Goal: Task Accomplishment & Management: Complete application form

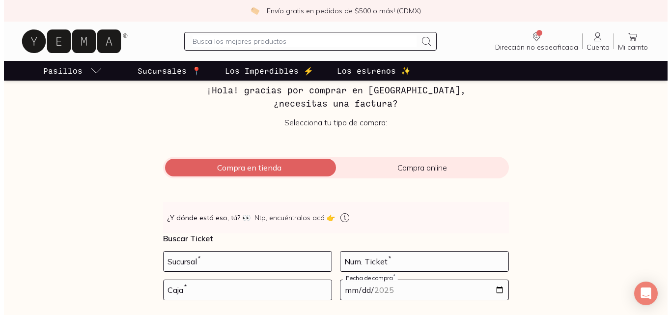
scroll to position [98, 0]
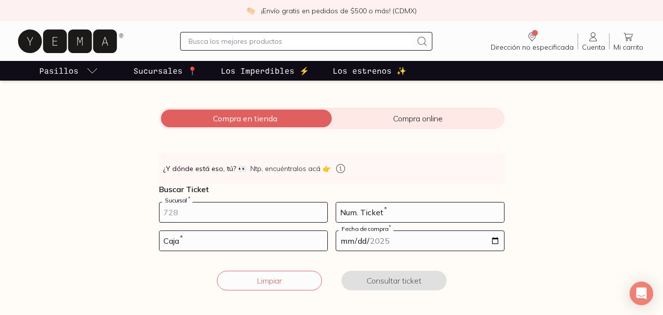
click at [207, 213] on input "number" at bounding box center [244, 212] width 168 height 20
drag, startPoint x: 209, startPoint y: 225, endPoint x: 130, endPoint y: 225, distance: 79.0
click at [130, 225] on div "Facturación Yema 📄 ¡Hola! gracias por comprar en [GEOGRAPHIC_DATA], ¿necesitas …" at bounding box center [331, 150] width 663 height 304
drag, startPoint x: 190, startPoint y: 211, endPoint x: 82, endPoint y: 217, distance: 108.2
click at [82, 217] on div "Facturación Yema 📄 ¡Hola! gracias por comprar en [GEOGRAPHIC_DATA], ¿necesitas …" at bounding box center [331, 150] width 663 height 304
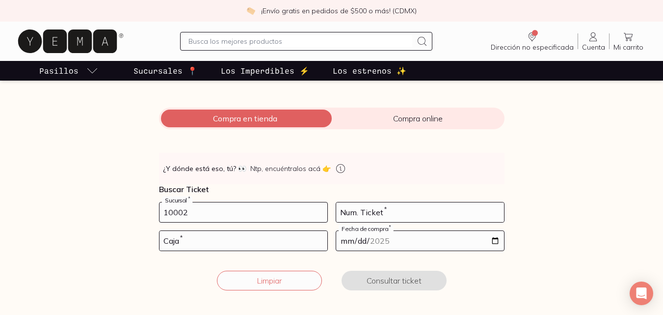
type input "10002"
click at [416, 210] on input "number" at bounding box center [420, 212] width 168 height 20
type input "38"
click at [283, 243] on input "number" at bounding box center [244, 241] width 168 height 20
type input "01"
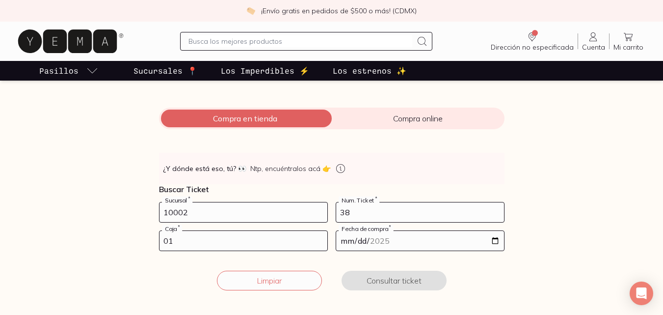
click at [385, 242] on input "date" at bounding box center [420, 241] width 168 height 20
click at [492, 241] on input "date" at bounding box center [420, 241] width 168 height 20
type input "[DATE]"
click at [408, 283] on button "Consultar ticket" at bounding box center [394, 281] width 105 height 20
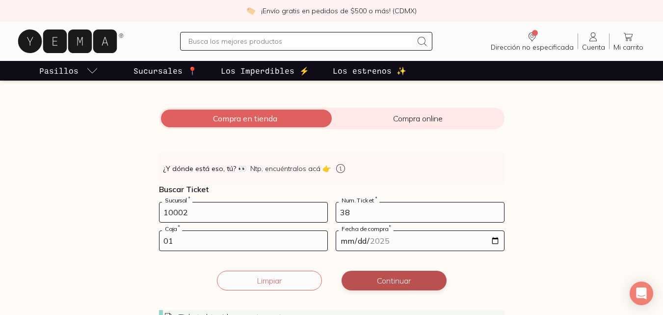
click at [400, 280] on button "Continuar" at bounding box center [394, 281] width 105 height 20
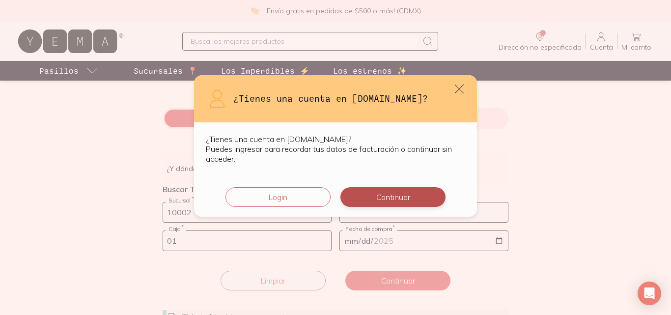
click at [384, 199] on button "Continuar" at bounding box center [392, 197] width 105 height 20
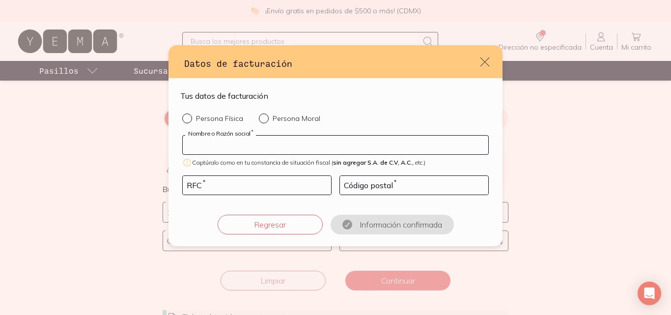
click at [280, 141] on input "default" at bounding box center [335, 145] width 305 height 19
type input "[PERSON_NAME] [PERSON_NAME]"
click at [272, 182] on input "default" at bounding box center [257, 185] width 148 height 19
type input "Q"
type input "AOQA920710ST4"
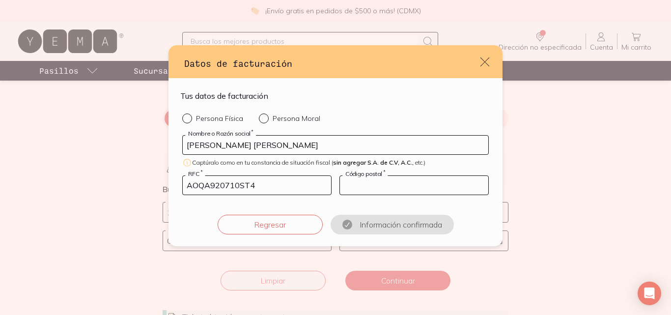
click at [405, 185] on input "default" at bounding box center [414, 185] width 148 height 19
type input "09410"
click at [188, 120] on input "Persona Física" at bounding box center [186, 117] width 8 height 8
radio input "true"
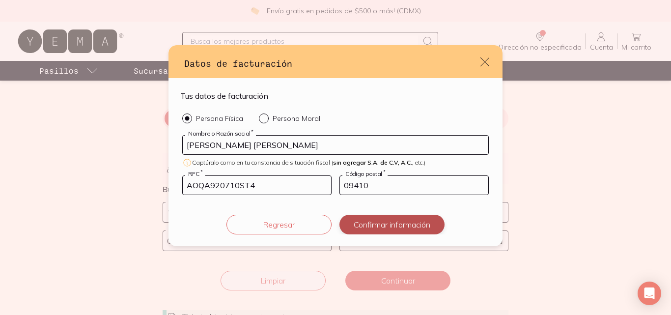
click at [378, 224] on button "Confirmar información" at bounding box center [391, 225] width 105 height 20
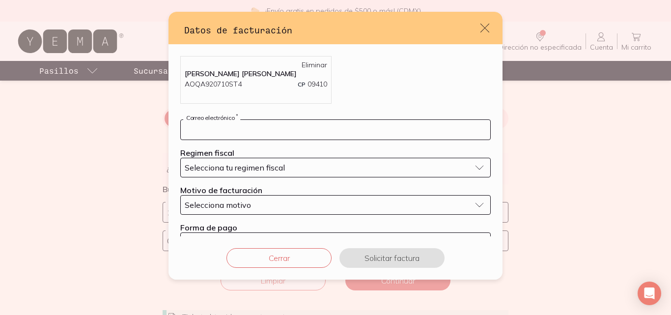
click at [262, 128] on input "default" at bounding box center [335, 130] width 309 height 20
type input "[EMAIL_ADDRESS][PERSON_NAME][DOMAIN_NAME]"
click at [268, 170] on span "Selecciona tu regimen fiscal" at bounding box center [235, 168] width 100 height 10
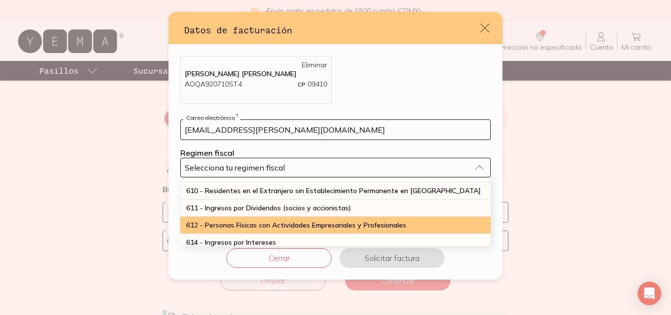
click at [220, 222] on span "612 - Personas Físicas con Actividades Empresariales y Profesionales" at bounding box center [296, 224] width 220 height 9
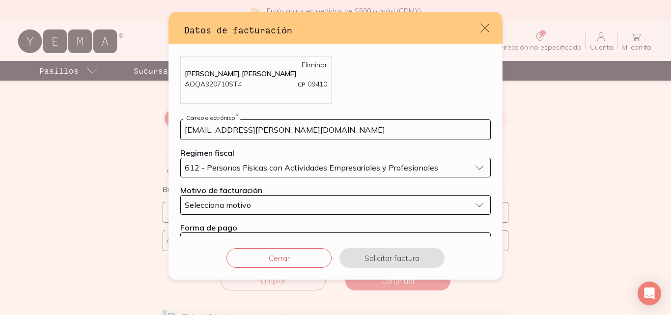
scroll to position [27, 0]
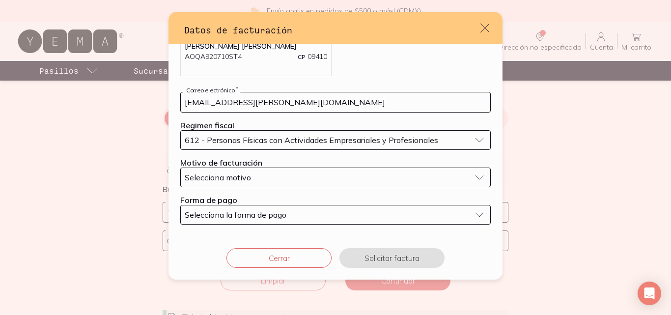
click at [269, 174] on div "Selecciona motivo" at bounding box center [328, 177] width 286 height 10
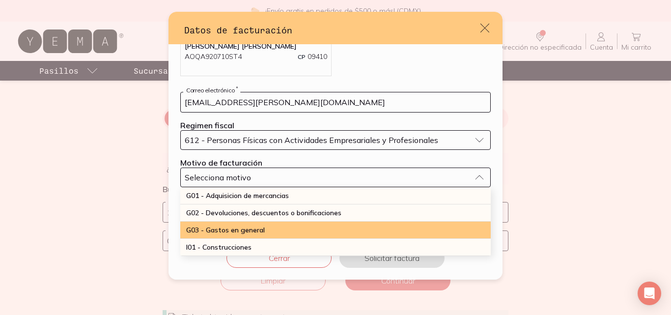
click at [245, 225] on div "G03 - Gastos en general" at bounding box center [335, 229] width 310 height 17
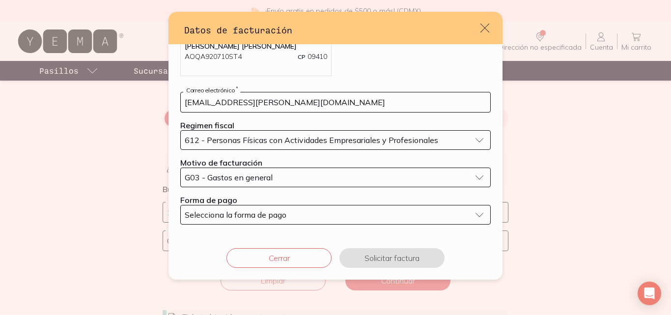
click at [473, 212] on button "Selecciona la forma de pago" at bounding box center [335, 215] width 310 height 20
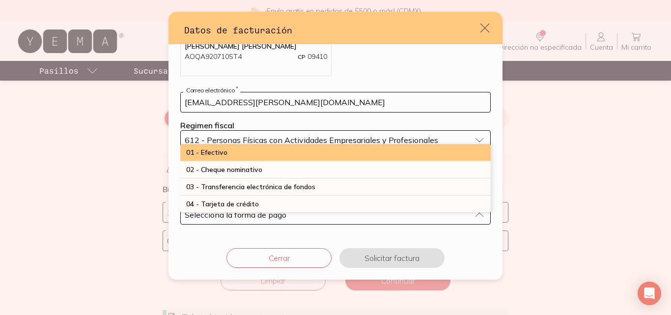
click at [229, 151] on div "01 - Efectivo" at bounding box center [335, 152] width 310 height 17
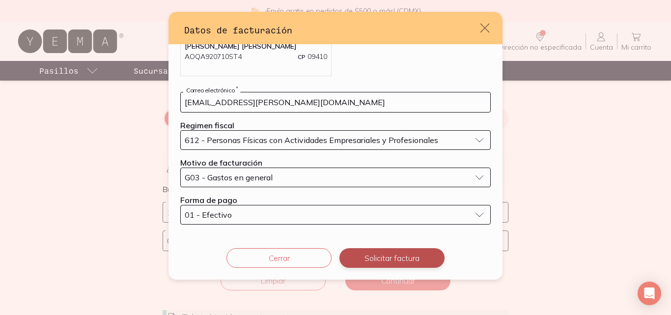
click at [383, 255] on button "Solicitar factura" at bounding box center [391, 258] width 105 height 20
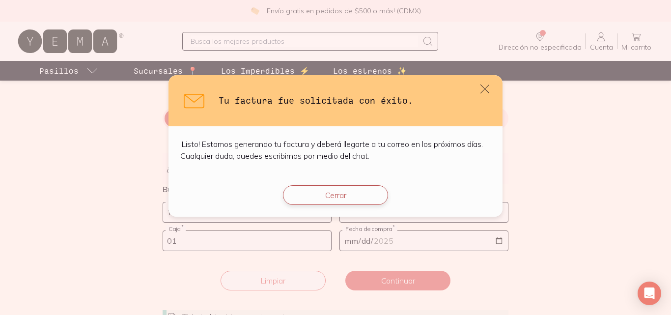
click at [335, 196] on button "Cerrar" at bounding box center [335, 195] width 105 height 20
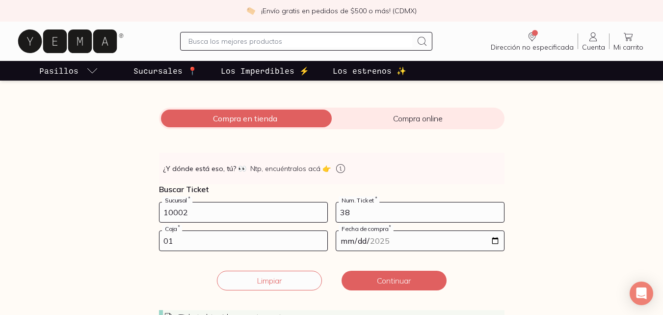
click at [224, 205] on input "10002" at bounding box center [244, 212] width 168 height 20
drag, startPoint x: 224, startPoint y: 205, endPoint x: 128, endPoint y: 203, distance: 96.2
click at [128, 203] on div "Facturación Yema 📄 ¡Hola! gracias por comprar en [GEOGRAPHIC_DATA], ¿necesitas …" at bounding box center [331, 168] width 663 height 341
type input "2588"
click at [381, 206] on input "38" at bounding box center [420, 212] width 168 height 20
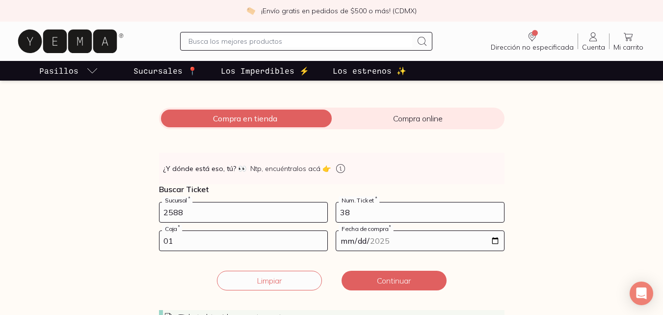
drag, startPoint x: 380, startPoint y: 207, endPoint x: 305, endPoint y: 209, distance: 75.6
click at [305, 209] on form "2588 Sucursal * 38 Num. Ticket * 01 Caja * [DATE] Fecha de compra * Ticket obte…" at bounding box center [332, 270] width 346 height 137
type input "356"
click at [242, 248] on input "01" at bounding box center [244, 241] width 168 height 20
drag, startPoint x: 242, startPoint y: 248, endPoint x: 148, endPoint y: 249, distance: 93.3
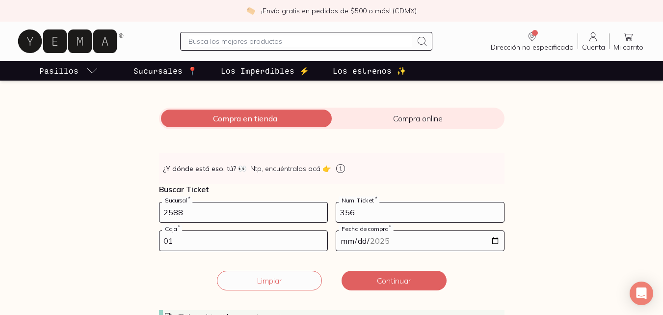
click at [148, 249] on div "Facturación Yema 📄 ¡Hola! gracias por comprar en [GEOGRAPHIC_DATA], ¿necesitas …" at bounding box center [331, 168] width 377 height 341
type input "02"
click at [492, 238] on input "[DATE]" at bounding box center [420, 241] width 168 height 20
type input "[DATE]"
click at [385, 278] on button "Continuar" at bounding box center [394, 281] width 105 height 20
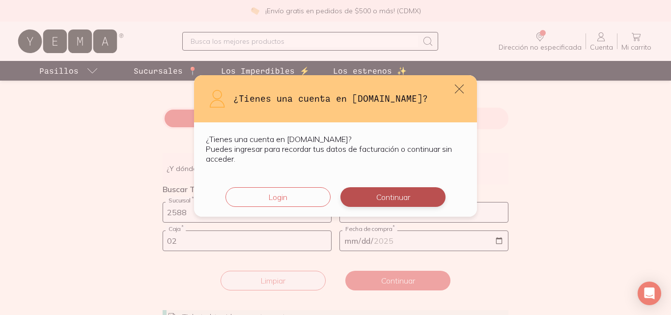
click at [397, 196] on button "Continuar" at bounding box center [392, 197] width 105 height 20
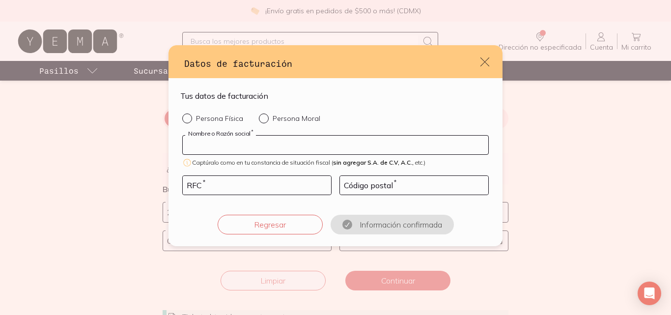
click at [290, 143] on input "default" at bounding box center [335, 145] width 305 height 19
click at [186, 117] on input "Persona Física" at bounding box center [186, 117] width 8 height 8
radio input "true"
click at [275, 145] on input "default" at bounding box center [335, 145] width 305 height 19
type input "[PERSON_NAME] [PERSON_NAME]"
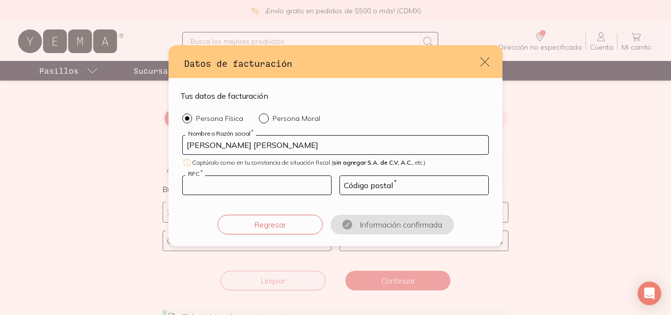
click at [258, 187] on input "default" at bounding box center [257, 185] width 148 height 19
type input "AOQA920710ST4"
click at [355, 178] on div "Código postal *" at bounding box center [413, 185] width 149 height 20
type input "09410"
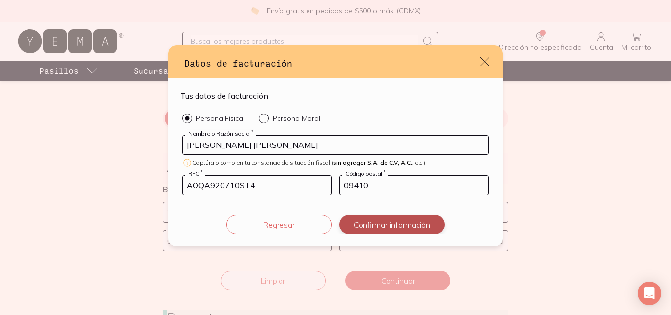
click at [393, 227] on button "Confirmar información" at bounding box center [391, 225] width 105 height 20
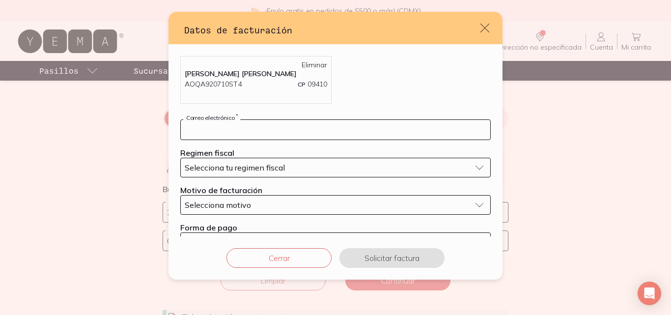
click at [293, 124] on input "default" at bounding box center [335, 130] width 309 height 20
type input "[EMAIL_ADDRESS][PERSON_NAME][DOMAIN_NAME]"
click at [253, 163] on span "Selecciona tu regimen fiscal" at bounding box center [235, 168] width 100 height 10
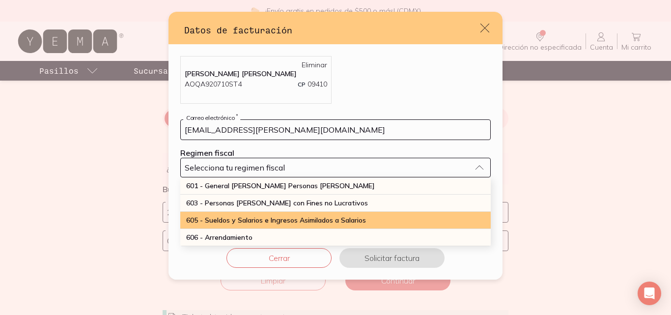
scroll to position [98, 0]
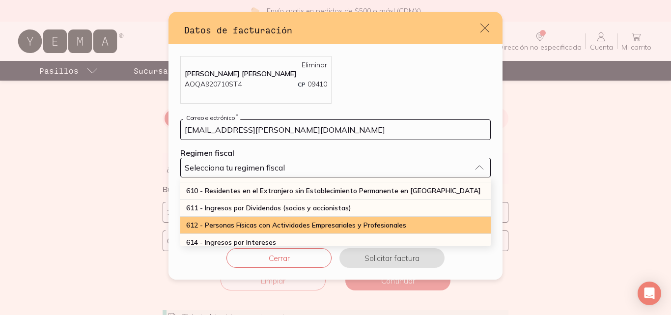
click at [216, 226] on span "612 - Personas Físicas con Actividades Empresariales y Profesionales" at bounding box center [296, 224] width 220 height 9
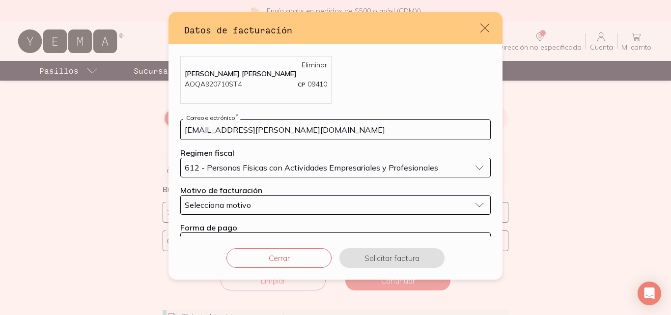
click at [236, 201] on span "Selecciona motivo" at bounding box center [218, 205] width 66 height 10
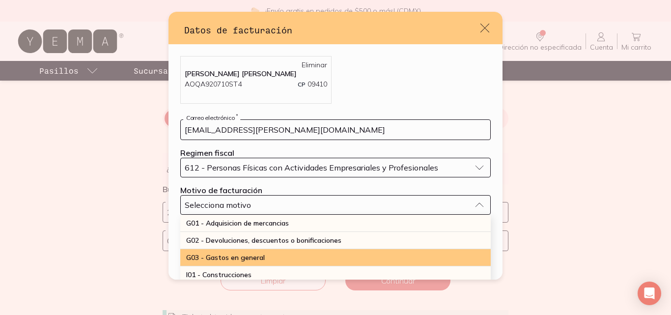
click at [238, 254] on span "G03 - Gastos en general" at bounding box center [225, 257] width 79 height 9
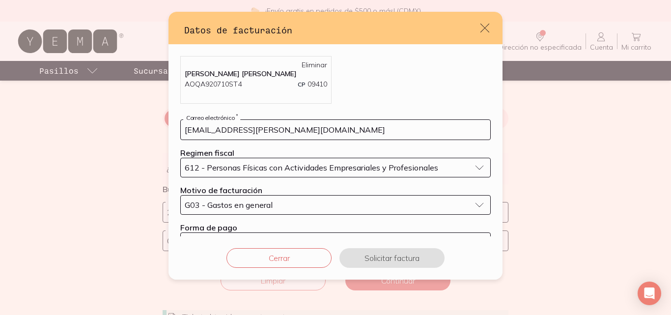
scroll to position [27, 0]
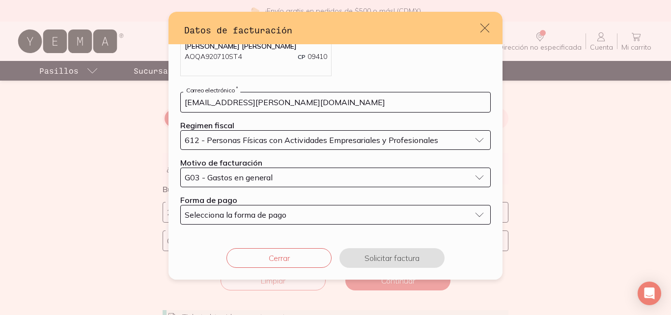
click at [283, 213] on span "Selecciona la forma de pago" at bounding box center [236, 215] width 102 height 10
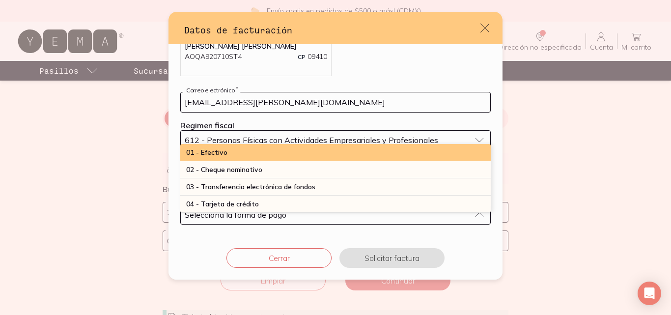
click at [220, 151] on span "01 - Efectivo" at bounding box center [206, 152] width 41 height 9
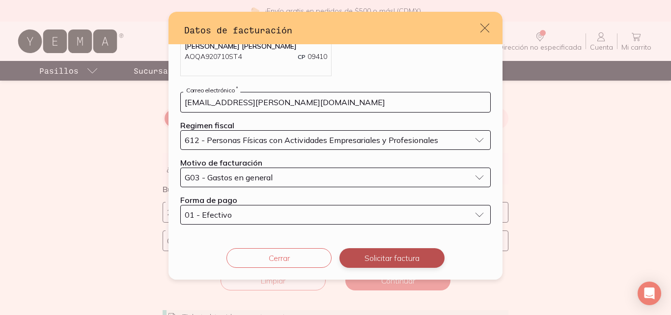
click at [403, 258] on button "Solicitar factura" at bounding box center [391, 258] width 105 height 20
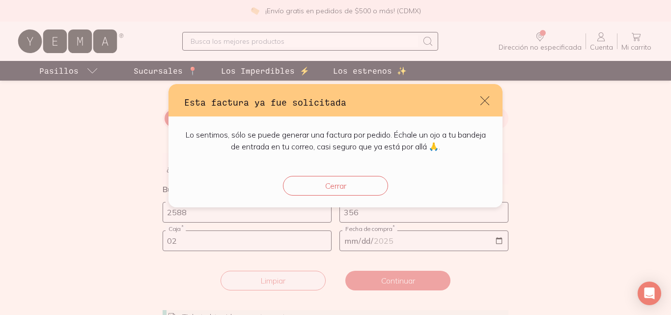
scroll to position [0, 0]
click at [310, 185] on button "Cerrar" at bounding box center [335, 186] width 105 height 20
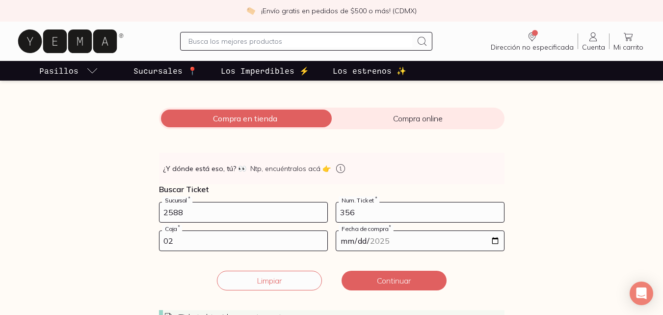
drag, startPoint x: 206, startPoint y: 210, endPoint x: 132, endPoint y: 200, distance: 75.3
click at [132, 200] on div "Facturación Yema 📄 ¡Hola! gracias por comprar en [GEOGRAPHIC_DATA], ¿necesitas …" at bounding box center [331, 168] width 663 height 341
type input "112"
drag, startPoint x: 394, startPoint y: 216, endPoint x: 311, endPoint y: 207, distance: 83.4
click at [311, 207] on form "112 Sucursal * 356 Num. Ticket * 02 Caja * [DATE] Fecha de compra * Ticket obte…" at bounding box center [332, 270] width 346 height 137
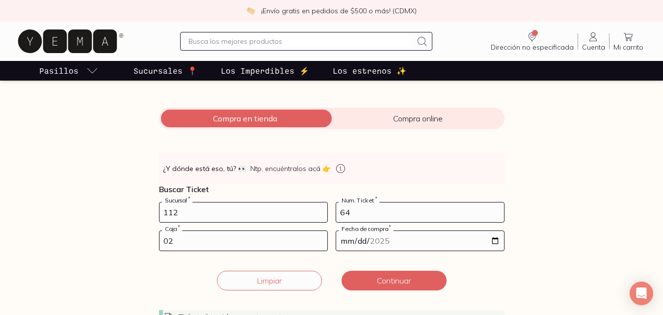
type input "64"
drag, startPoint x: 214, startPoint y: 241, endPoint x: 141, endPoint y: 246, distance: 72.9
click at [141, 246] on div "Facturación Yema 📄 ¡Hola! gracias por comprar en [GEOGRAPHIC_DATA], ¿necesitas …" at bounding box center [331, 168] width 663 height 341
type input "03"
click at [498, 240] on input "[DATE]" at bounding box center [420, 241] width 168 height 20
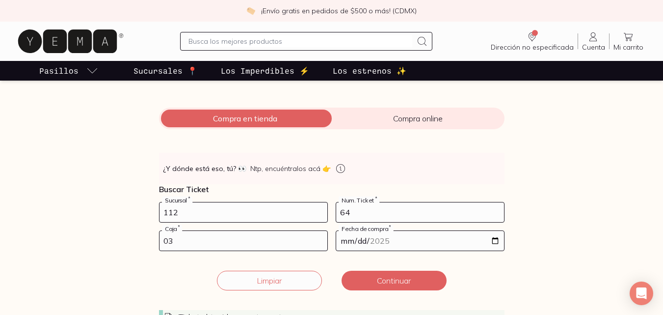
type input "[DATE]"
click at [405, 283] on button "Continuar" at bounding box center [394, 281] width 105 height 20
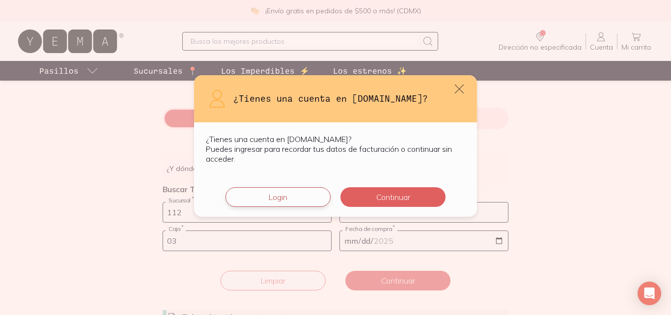
click at [284, 199] on button "Login" at bounding box center [277, 197] width 105 height 20
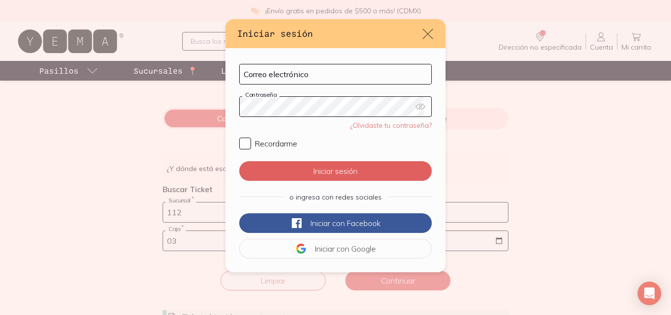
click at [427, 30] on icon "default" at bounding box center [428, 34] width 14 height 14
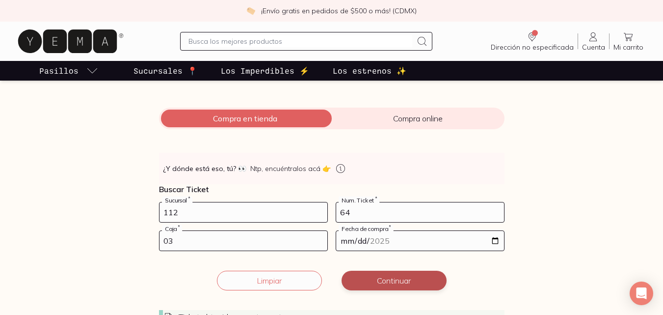
click at [405, 275] on button "Continuar" at bounding box center [394, 281] width 105 height 20
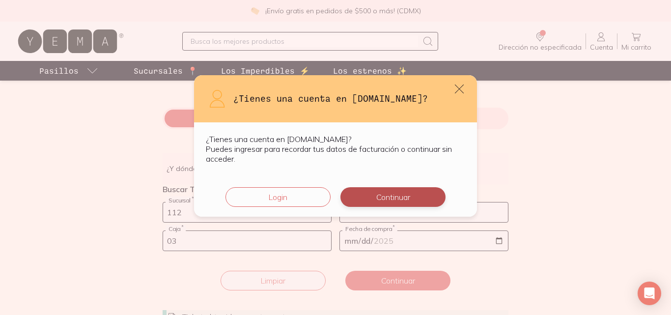
click at [391, 203] on button "Continuar" at bounding box center [392, 197] width 105 height 20
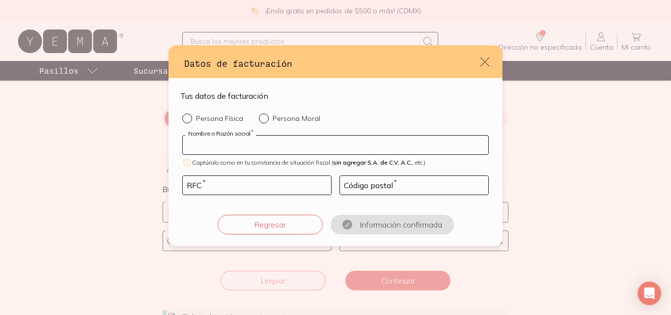
click at [305, 144] on input "default" at bounding box center [335, 145] width 305 height 19
click at [204, 140] on input "default" at bounding box center [335, 145] width 305 height 19
type input "[PERSON_NAME] [PERSON_NAME]"
click at [280, 186] on input "default" at bounding box center [257, 185] width 148 height 19
type input "AOQA920710ST4"
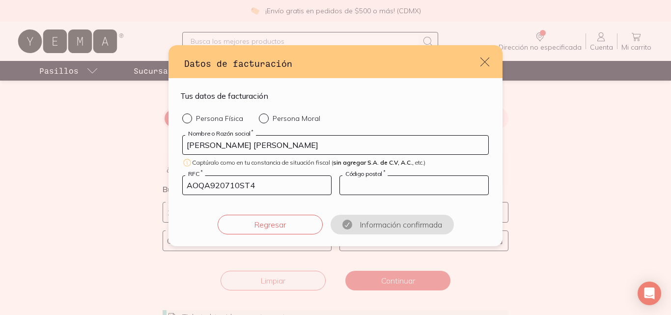
click at [387, 182] on input "default" at bounding box center [414, 185] width 148 height 19
type input "09410"
click at [183, 116] on input "Persona Física" at bounding box center [186, 117] width 8 height 8
radio input "true"
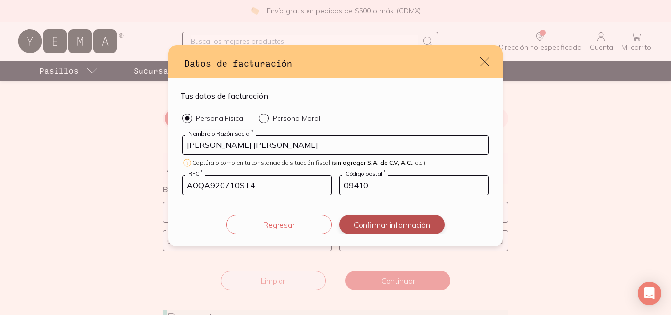
click at [407, 225] on button "Confirmar información" at bounding box center [391, 225] width 105 height 20
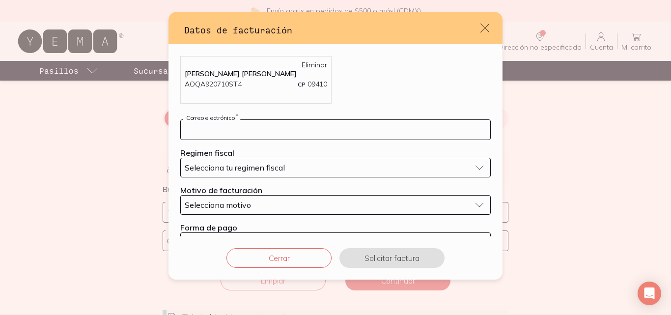
click at [296, 127] on input "default" at bounding box center [335, 130] width 309 height 20
type input "[EMAIL_ADDRESS][PERSON_NAME][DOMAIN_NAME]"
click at [268, 167] on span "Selecciona tu regimen fiscal" at bounding box center [235, 168] width 100 height 10
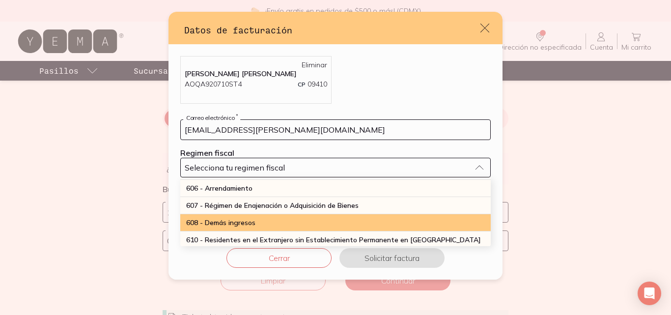
scroll to position [98, 0]
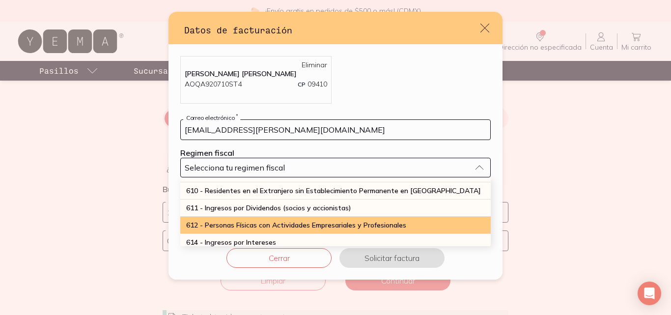
click at [202, 223] on span "612 - Personas Físicas con Actividades Empresariales y Profesionales" at bounding box center [296, 224] width 220 height 9
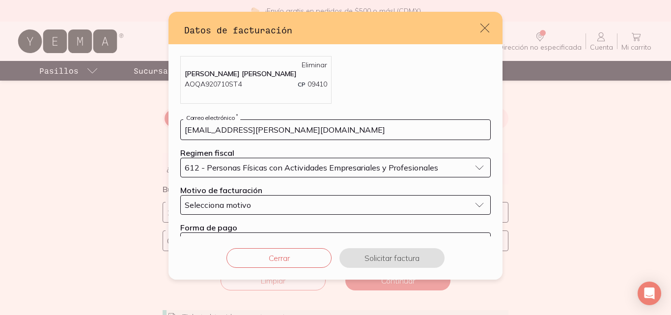
click at [229, 203] on span "Selecciona motivo" at bounding box center [218, 205] width 66 height 10
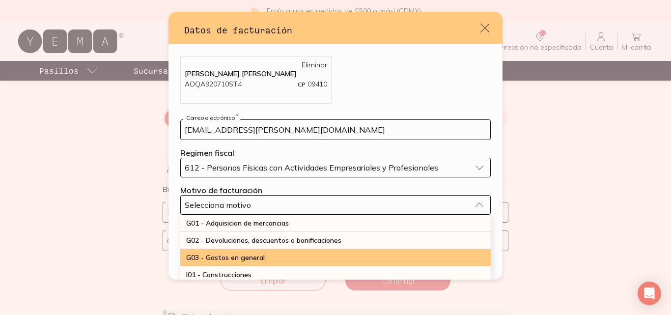
click at [225, 261] on span "G03 - Gastos en general" at bounding box center [225, 257] width 79 height 9
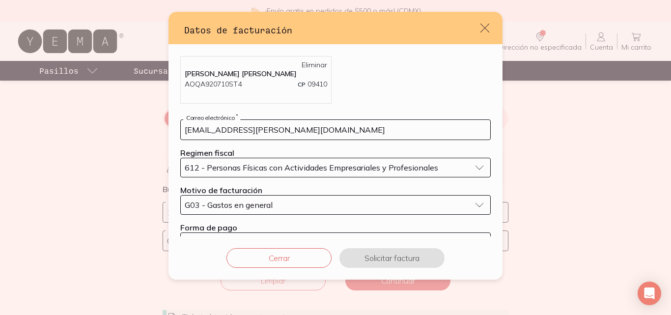
scroll to position [27, 0]
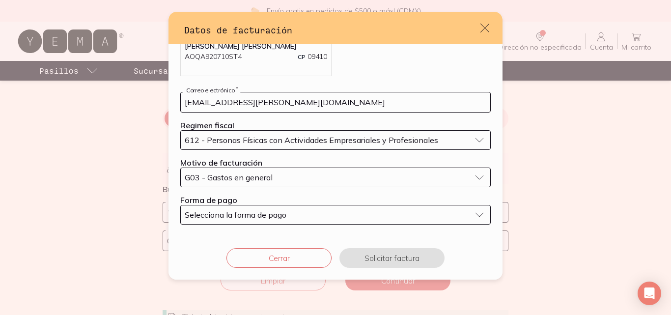
click at [355, 221] on button "Selecciona la forma de pago" at bounding box center [335, 215] width 310 height 20
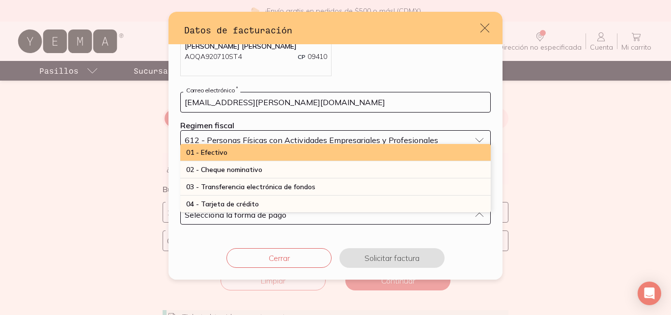
click at [223, 155] on span "01 - Efectivo" at bounding box center [206, 152] width 41 height 9
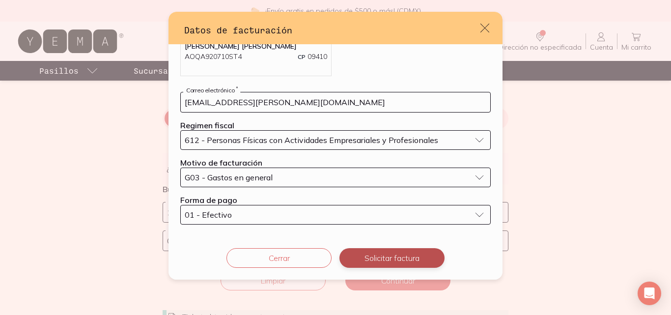
click at [403, 256] on button "Solicitar factura" at bounding box center [391, 258] width 105 height 20
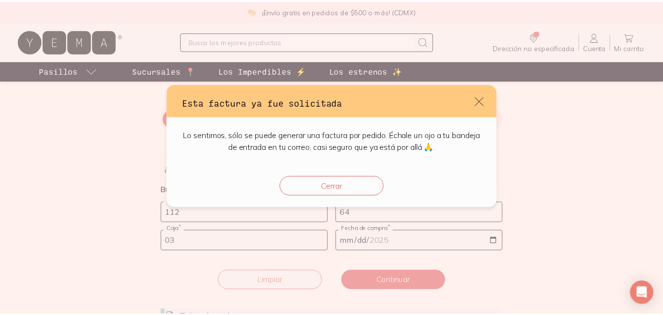
scroll to position [0, 0]
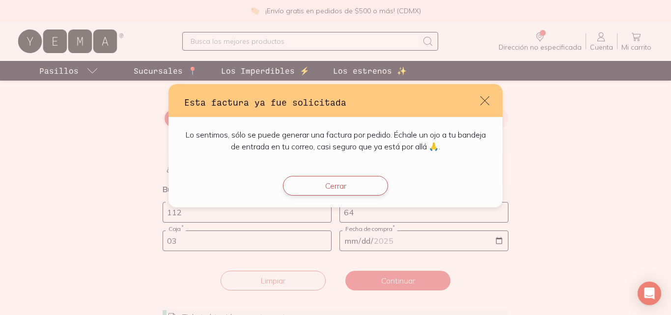
click at [334, 190] on button "Cerrar" at bounding box center [335, 186] width 105 height 20
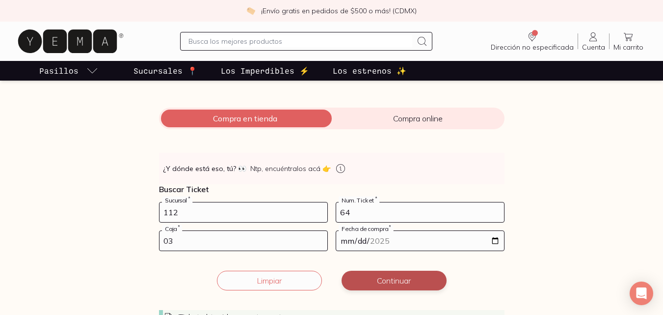
click at [392, 280] on button "Continuar" at bounding box center [394, 281] width 105 height 20
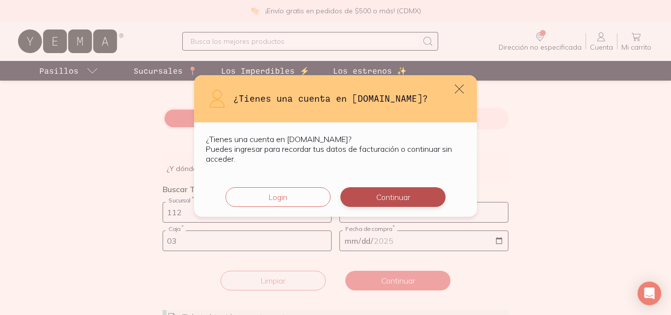
click at [393, 200] on button "Continuar" at bounding box center [392, 197] width 105 height 20
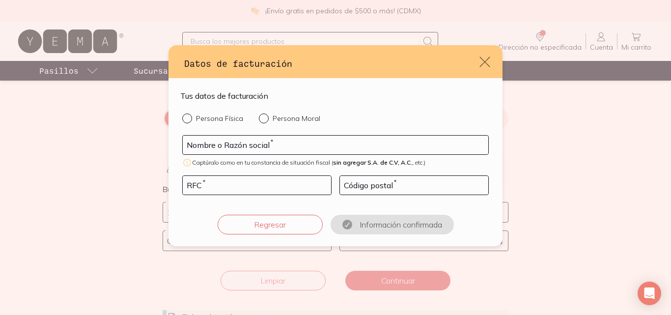
drag, startPoint x: 487, startPoint y: 61, endPoint x: 372, endPoint y: 2, distance: 128.9
click at [487, 61] on icon "default" at bounding box center [485, 62] width 12 height 12
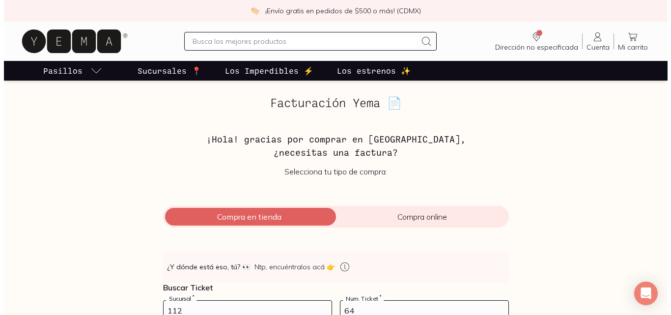
scroll to position [98, 0]
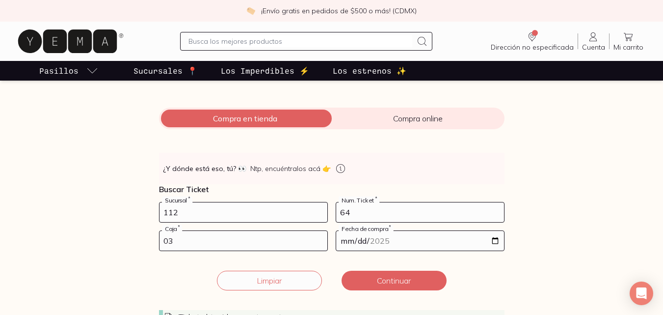
drag, startPoint x: 209, startPoint y: 207, endPoint x: 95, endPoint y: 209, distance: 113.4
click at [95, 209] on div "Facturación Yema 📄 ¡Hola! gracias por comprar en [GEOGRAPHIC_DATA], ¿necesitas …" at bounding box center [331, 168] width 663 height 341
type input "112"
drag, startPoint x: 364, startPoint y: 213, endPoint x: 303, endPoint y: 216, distance: 60.9
click at [303, 216] on form "112 Sucursal * 64 Num. Ticket * 03 Caja * [DATE] Fecha de compra * Ticket obten…" at bounding box center [332, 270] width 346 height 137
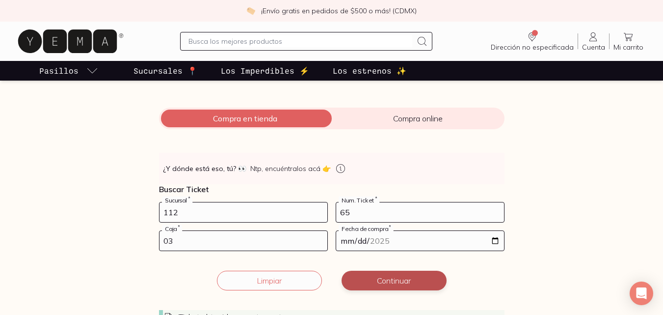
type input "65"
click at [384, 280] on button "Continuar" at bounding box center [394, 281] width 105 height 20
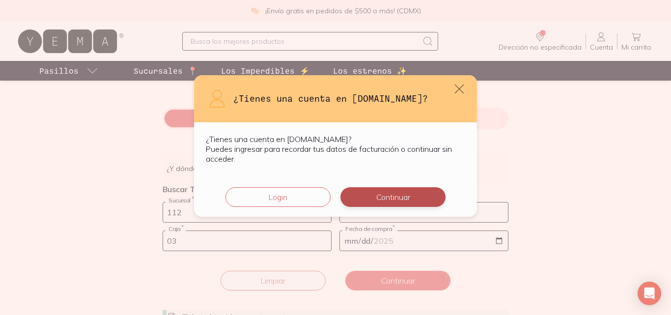
click at [385, 201] on button "Continuar" at bounding box center [392, 197] width 105 height 20
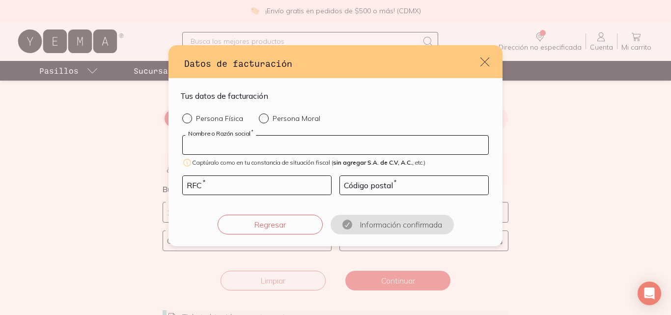
click at [250, 137] on div "Nombre o Razón social *" at bounding box center [335, 145] width 306 height 20
click at [183, 119] on input "Persona Física" at bounding box center [186, 117] width 8 height 8
radio input "true"
click at [217, 152] on input "default" at bounding box center [335, 145] width 305 height 19
type input "Q"
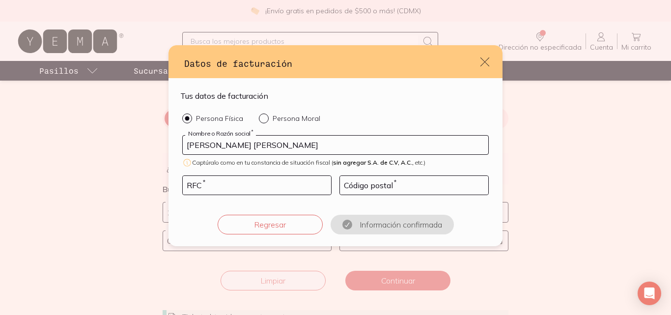
type input "[PERSON_NAME] [PERSON_NAME]"
type input "AOQA920710ST4"
drag, startPoint x: 380, startPoint y: 182, endPoint x: 386, endPoint y: 189, distance: 9.1
click at [381, 182] on input "default" at bounding box center [414, 185] width 148 height 19
type input "09410"
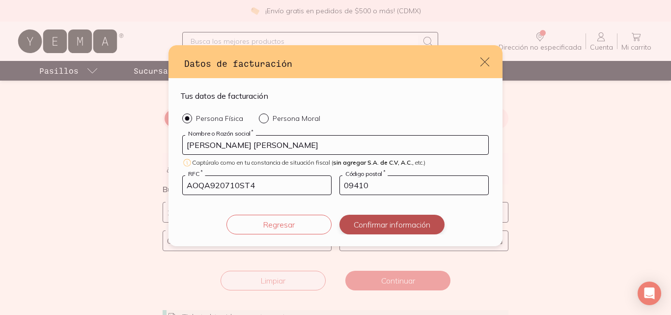
click at [406, 226] on button "Confirmar información" at bounding box center [391, 225] width 105 height 20
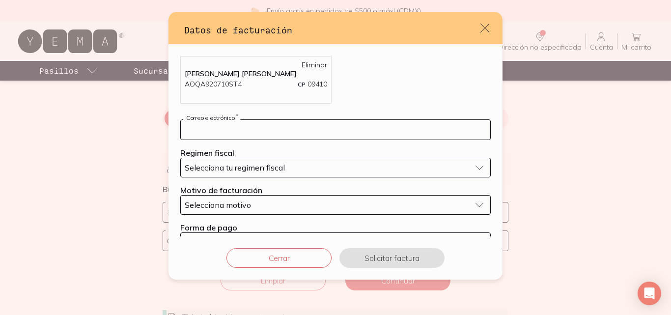
click at [234, 129] on input "default" at bounding box center [335, 130] width 309 height 20
type input "[EMAIL_ADDRESS][PERSON_NAME][DOMAIN_NAME]"
click at [259, 169] on span "Selecciona tu regimen fiscal" at bounding box center [235, 168] width 100 height 10
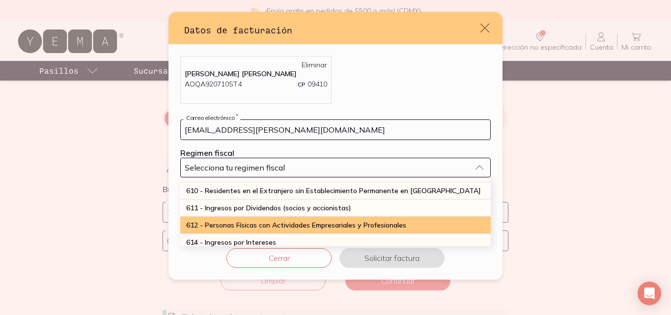
click at [204, 221] on span "612 - Personas Físicas con Actividades Empresariales y Profesionales" at bounding box center [296, 224] width 220 height 9
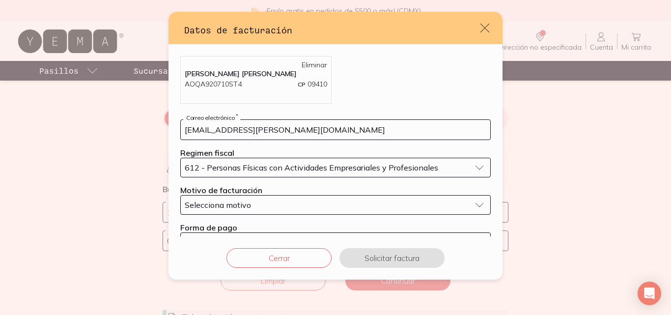
click at [218, 206] on span "Selecciona motivo" at bounding box center [218, 205] width 66 height 10
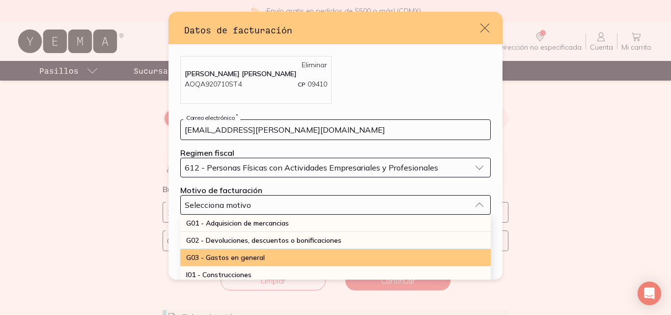
click at [231, 254] on span "G03 - Gastos en general" at bounding box center [225, 257] width 79 height 9
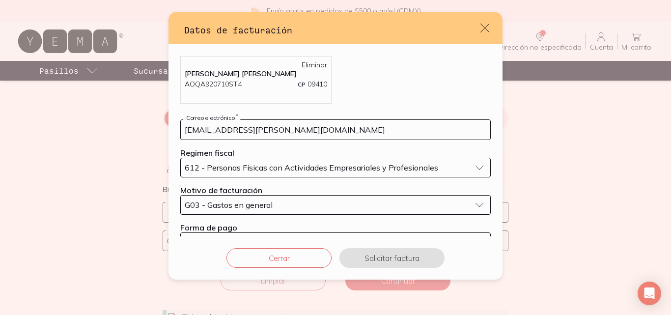
scroll to position [27, 0]
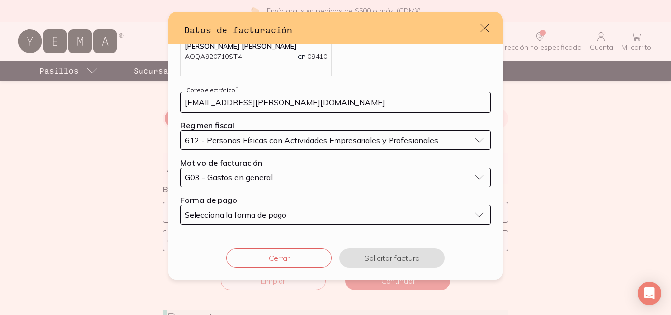
click at [257, 210] on span "Selecciona la forma de pago" at bounding box center [236, 215] width 102 height 10
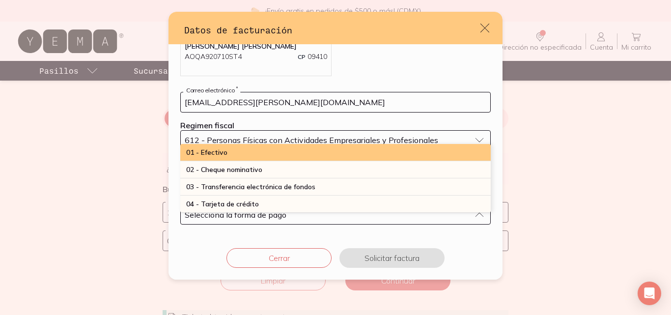
click at [210, 153] on span "01 - Efectivo" at bounding box center [206, 152] width 41 height 9
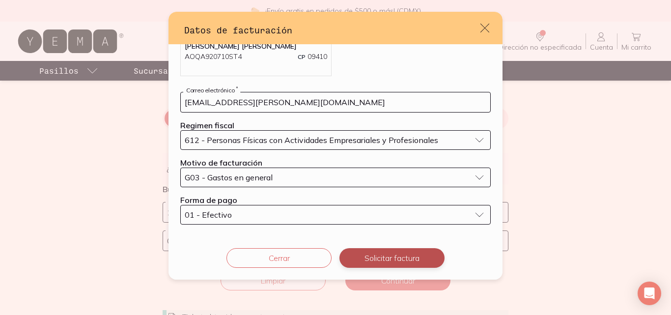
click at [395, 258] on button "Solicitar factura" at bounding box center [391, 258] width 105 height 20
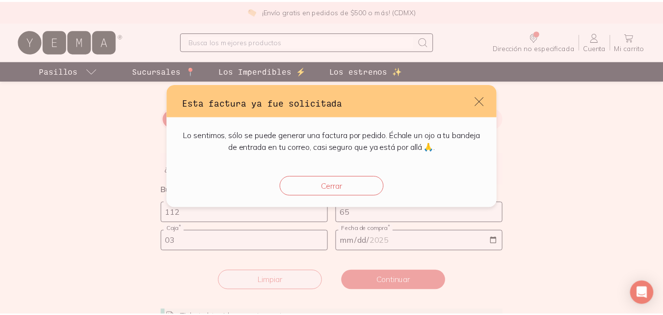
scroll to position [0, 0]
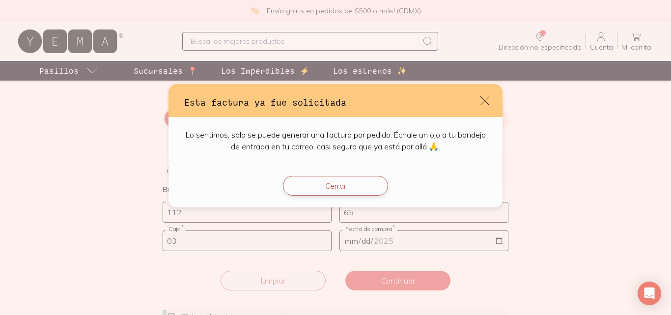
click at [352, 192] on button "Cerrar" at bounding box center [335, 186] width 105 height 20
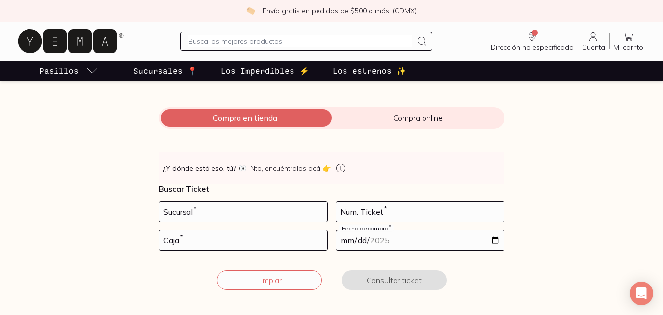
click at [228, 212] on input "number" at bounding box center [244, 212] width 168 height 20
click at [221, 213] on input "number" at bounding box center [244, 212] width 168 height 20
type input "112"
click at [412, 213] on input "number" at bounding box center [420, 212] width 168 height 20
type input "64"
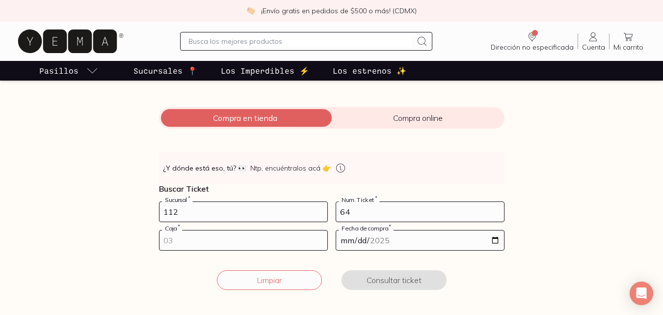
click at [250, 238] on input "number" at bounding box center [244, 240] width 168 height 20
type input "03"
click at [434, 241] on input "date" at bounding box center [420, 240] width 168 height 20
click at [498, 239] on input "date" at bounding box center [420, 240] width 168 height 20
type input "[DATE]"
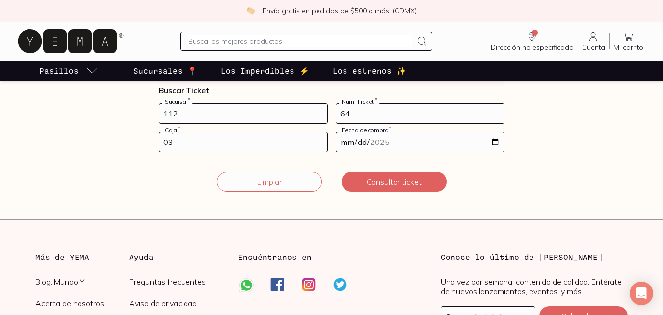
scroll to position [246, 0]
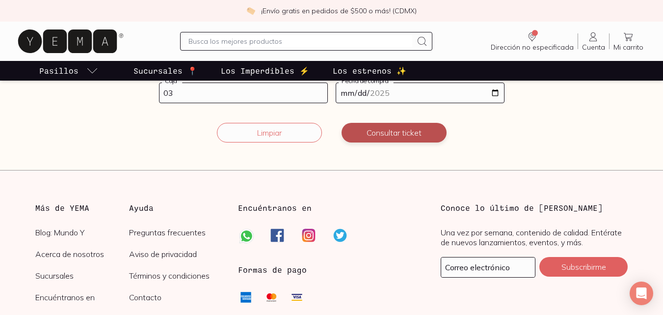
click at [406, 138] on button "Consultar ticket" at bounding box center [394, 133] width 105 height 20
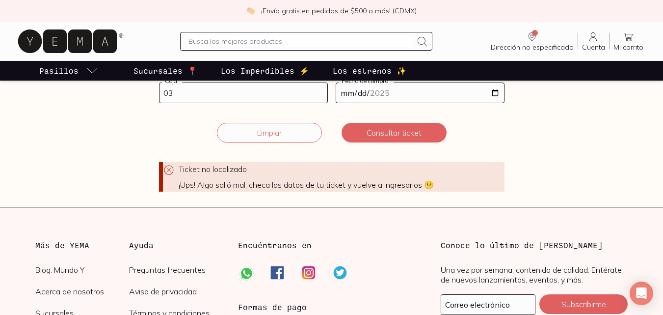
scroll to position [148, 0]
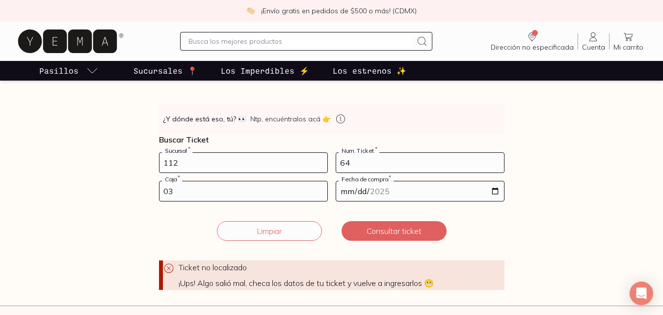
click at [384, 163] on input "64" at bounding box center [420, 163] width 168 height 20
click at [209, 190] on input "03" at bounding box center [244, 191] width 168 height 20
click at [389, 232] on button "Consultar ticket" at bounding box center [394, 231] width 105 height 20
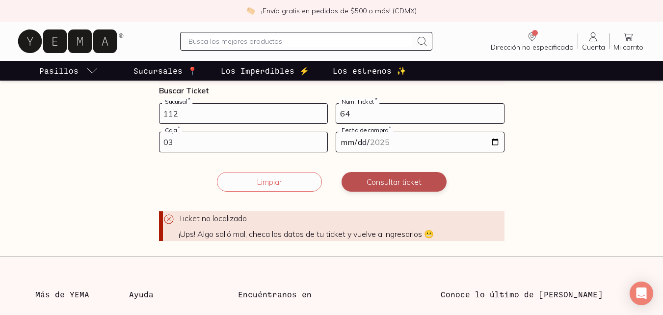
scroll to position [295, 0]
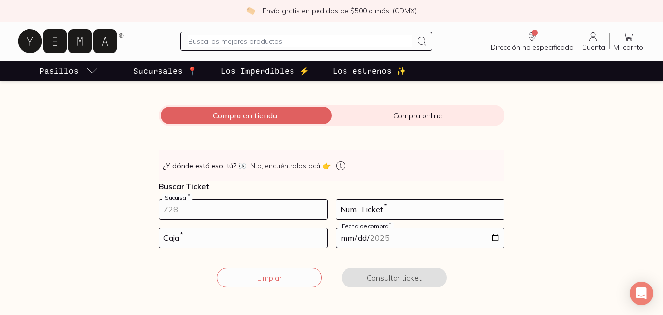
click at [232, 213] on input "number" at bounding box center [244, 209] width 168 height 20
type input "112"
click at [449, 217] on input "number" at bounding box center [420, 209] width 168 height 20
type input "64"
click at [284, 239] on input "number" at bounding box center [244, 238] width 168 height 20
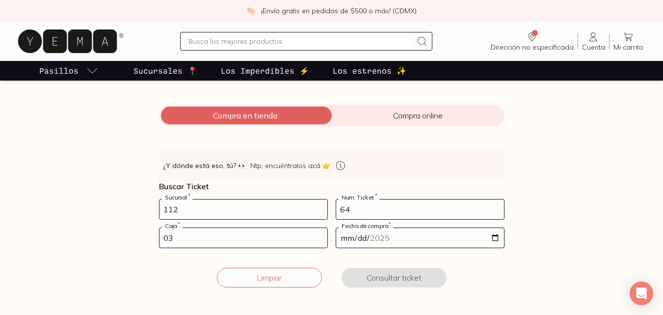
type input "03"
click at [406, 236] on input "date" at bounding box center [420, 238] width 168 height 20
click at [492, 238] on input "date" at bounding box center [420, 238] width 168 height 20
type input "[DATE]"
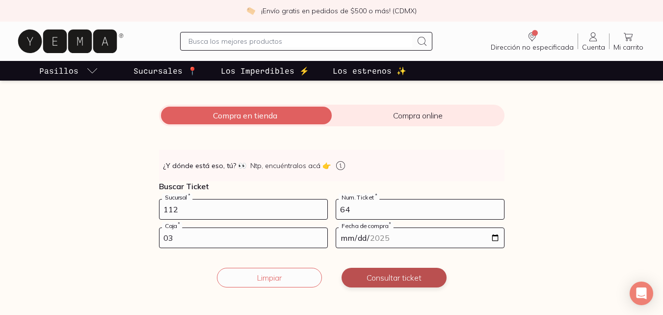
click at [407, 279] on button "Consultar ticket" at bounding box center [394, 278] width 105 height 20
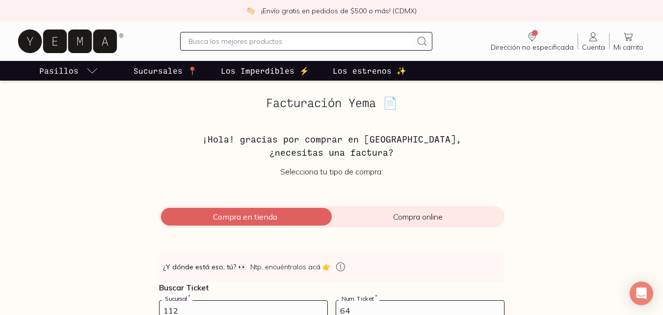
scroll to position [147, 0]
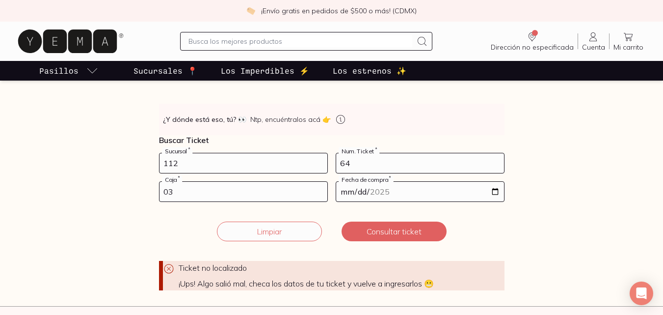
drag, startPoint x: 250, startPoint y: 164, endPoint x: 57, endPoint y: 132, distance: 195.6
click at [57, 132] on div "Facturación Yema 📄 ¡Hola! gracias por comprar en Yema, ¿necesitas una factura? …" at bounding box center [331, 119] width 663 height 341
type input "112"
click at [369, 163] on input "64" at bounding box center [420, 163] width 168 height 20
type input "65"
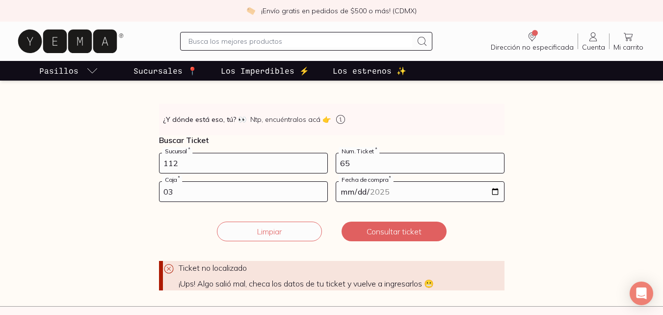
click at [422, 190] on input "[DATE]" at bounding box center [420, 192] width 168 height 20
click at [407, 226] on button "Consultar ticket" at bounding box center [394, 231] width 105 height 20
